Goal: Task Accomplishment & Management: Use online tool/utility

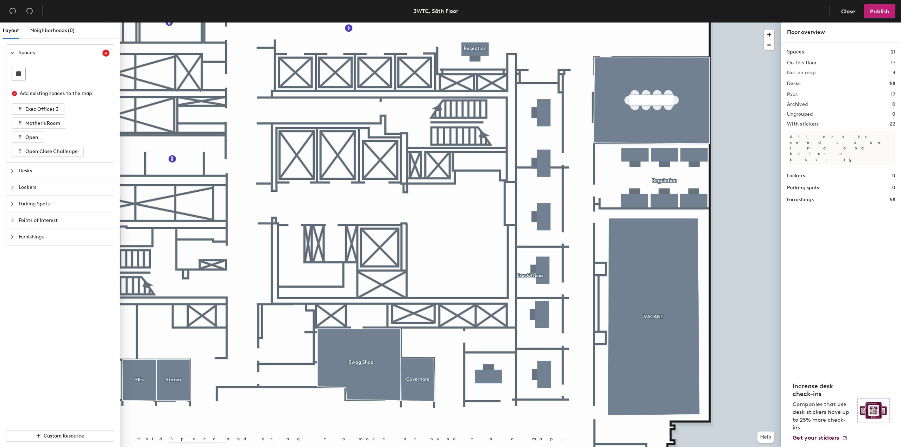
click at [562, 23] on div at bounding box center [450, 23] width 661 height 0
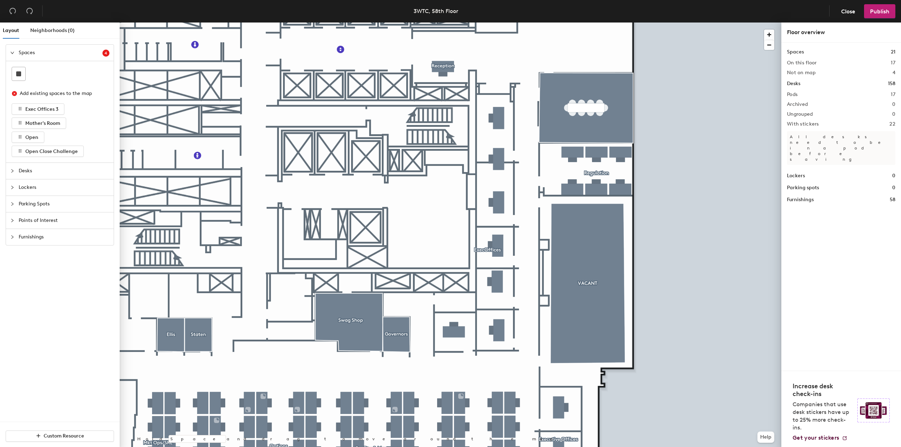
click at [14, 171] on div at bounding box center [14, 171] width 8 height 8
click at [13, 145] on div at bounding box center [14, 143] width 8 height 8
click at [12, 127] on icon "collapsed" at bounding box center [12, 128] width 4 height 4
click at [8, 144] on div "Points of Interest" at bounding box center [60, 144] width 108 height 16
click at [8, 190] on div "Furnishings" at bounding box center [60, 192] width 108 height 16
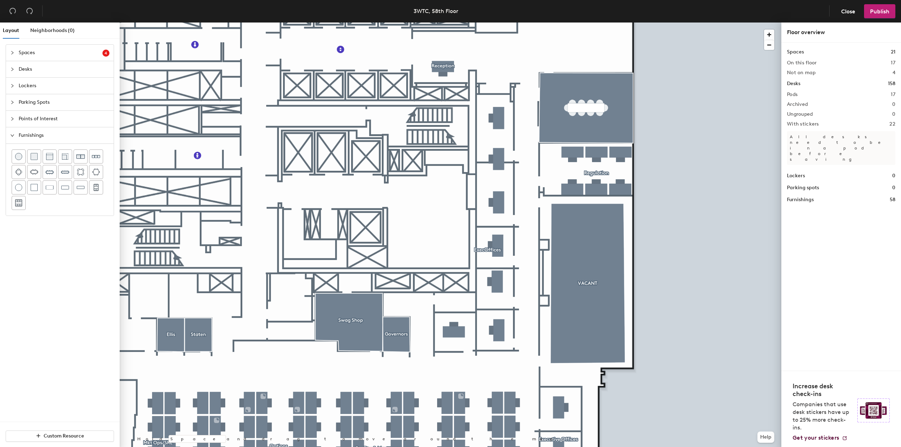
click at [13, 55] on icon "collapsed" at bounding box center [12, 53] width 4 height 4
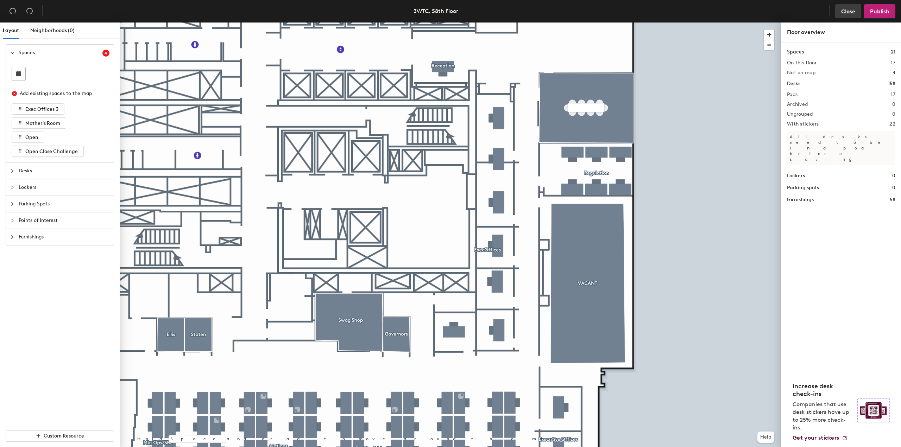
click at [841, 11] on span "Close" at bounding box center [848, 11] width 14 height 7
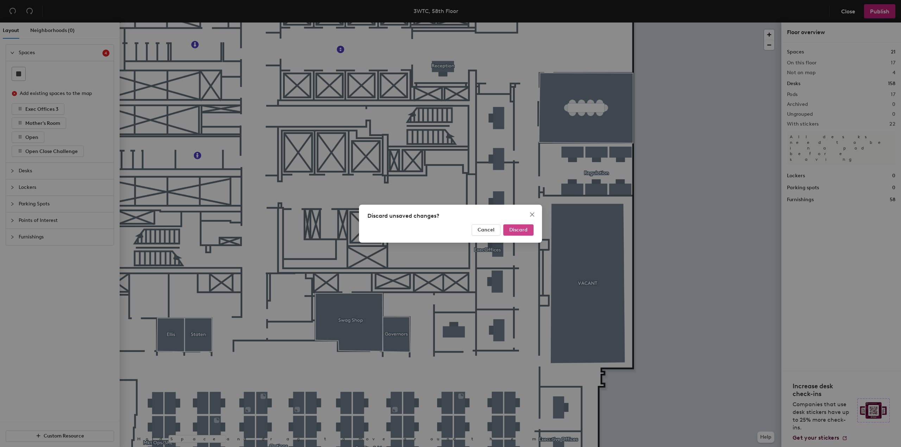
click at [510, 229] on span "Discard" at bounding box center [518, 230] width 18 height 6
